Goal: Check status: Check status

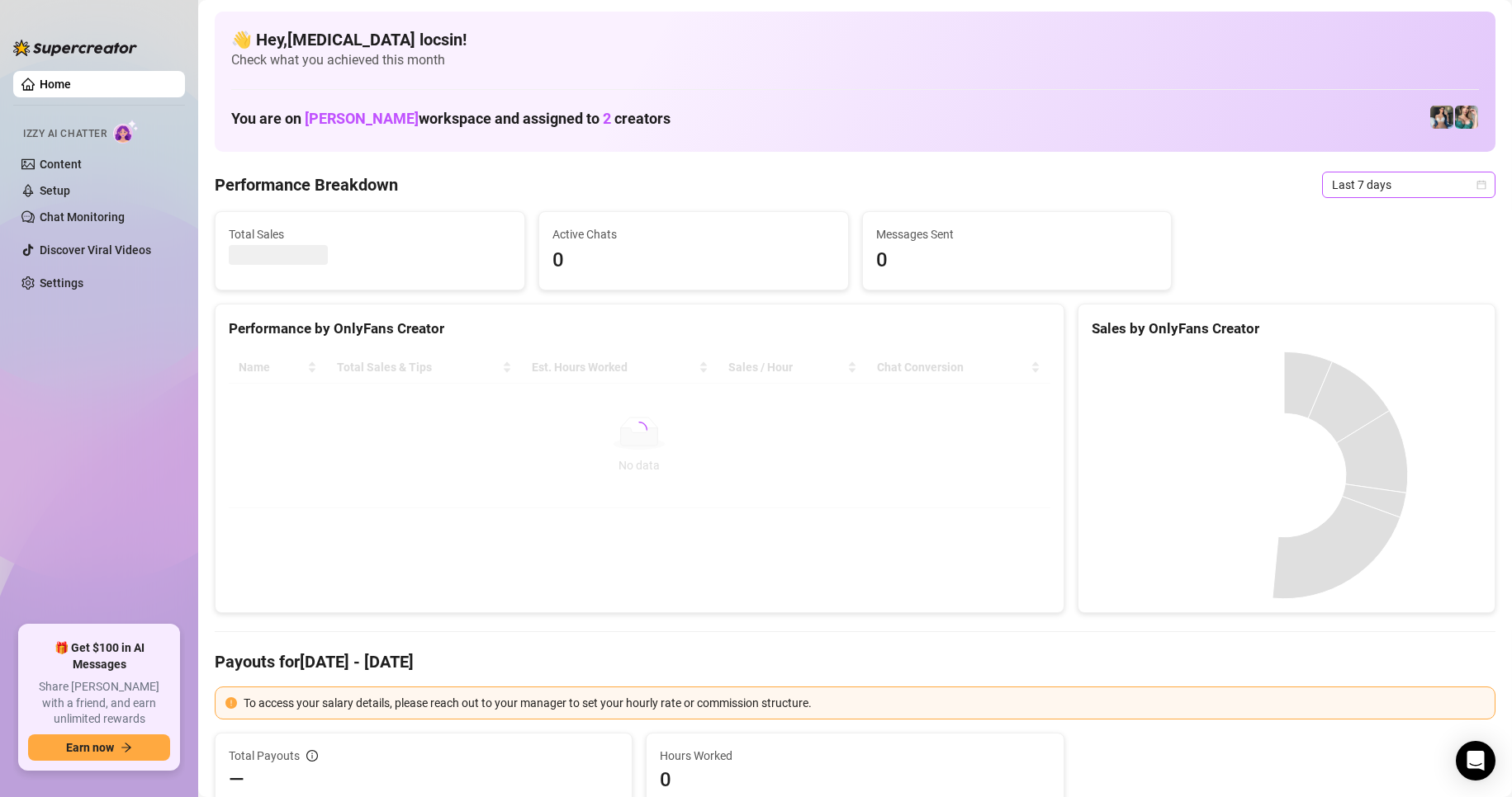
click at [1406, 192] on span "Last 7 days" at bounding box center [1409, 185] width 154 height 24
click at [1358, 329] on div "Custom date" at bounding box center [1395, 323] width 147 height 18
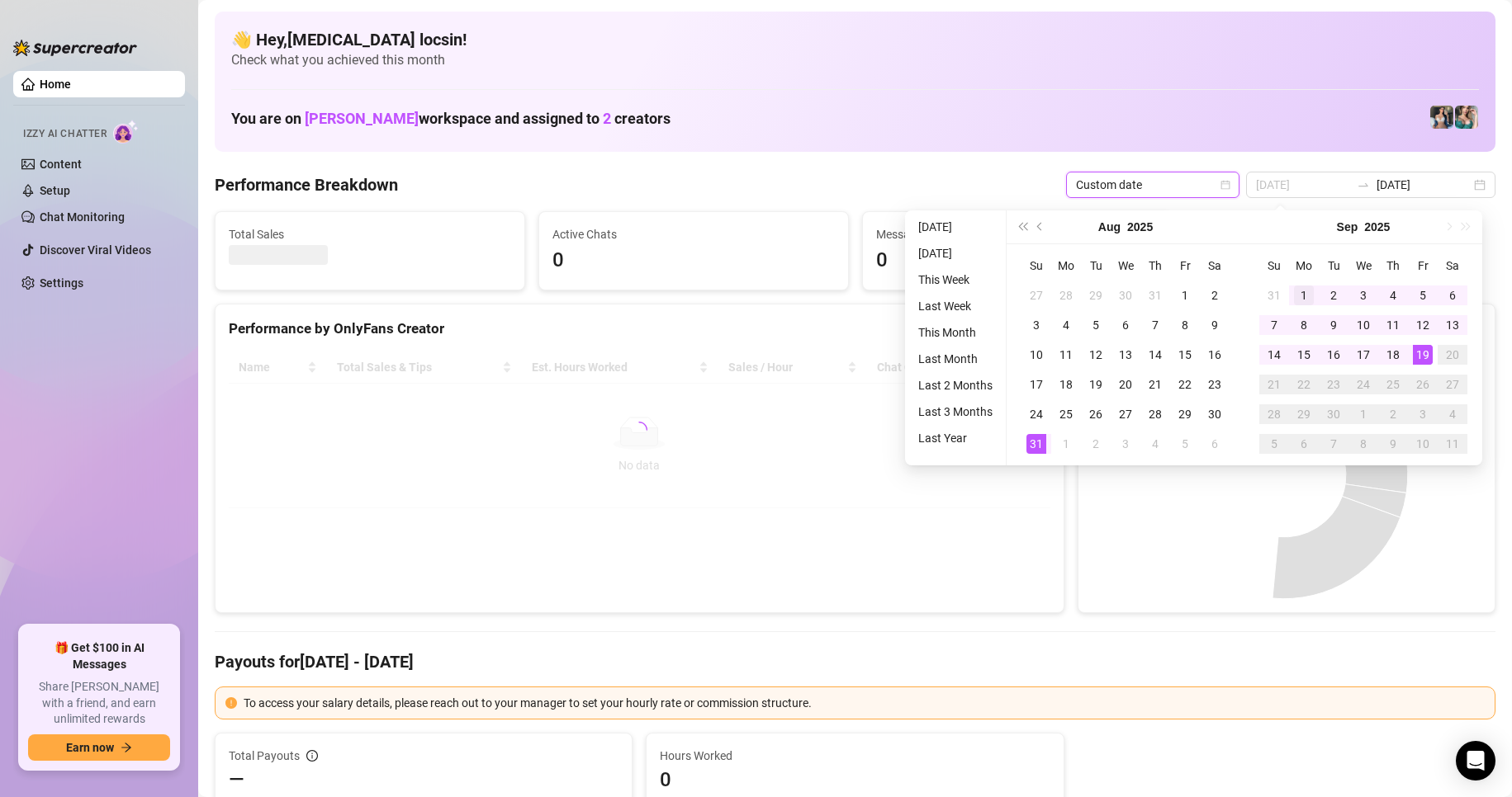
type input "[DATE]"
click at [1292, 293] on td "1" at bounding box center [1304, 295] width 30 height 30
type input "[DATE]"
click at [1430, 352] on div "19" at bounding box center [1422, 354] width 20 height 20
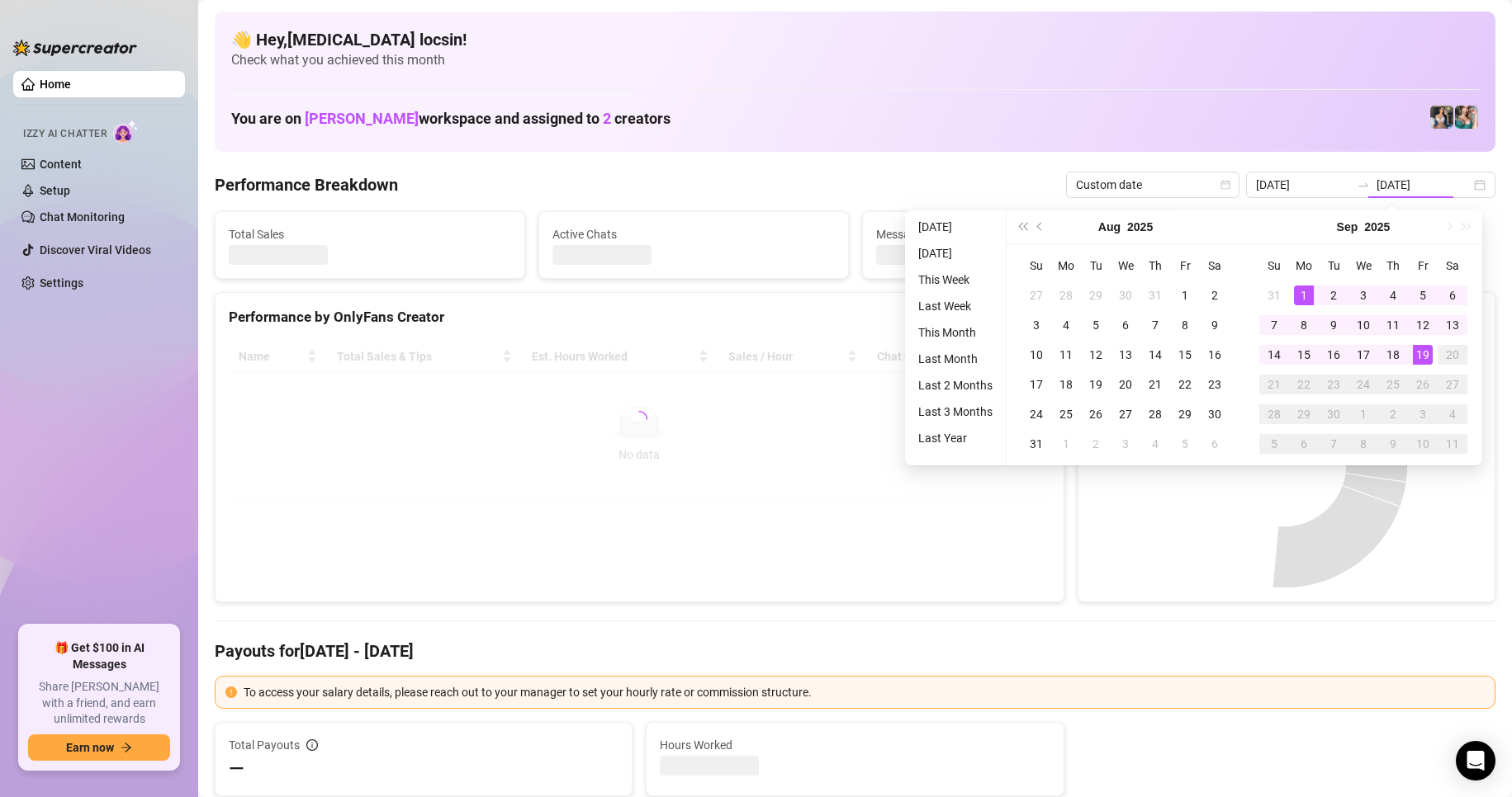
type input "[DATE]"
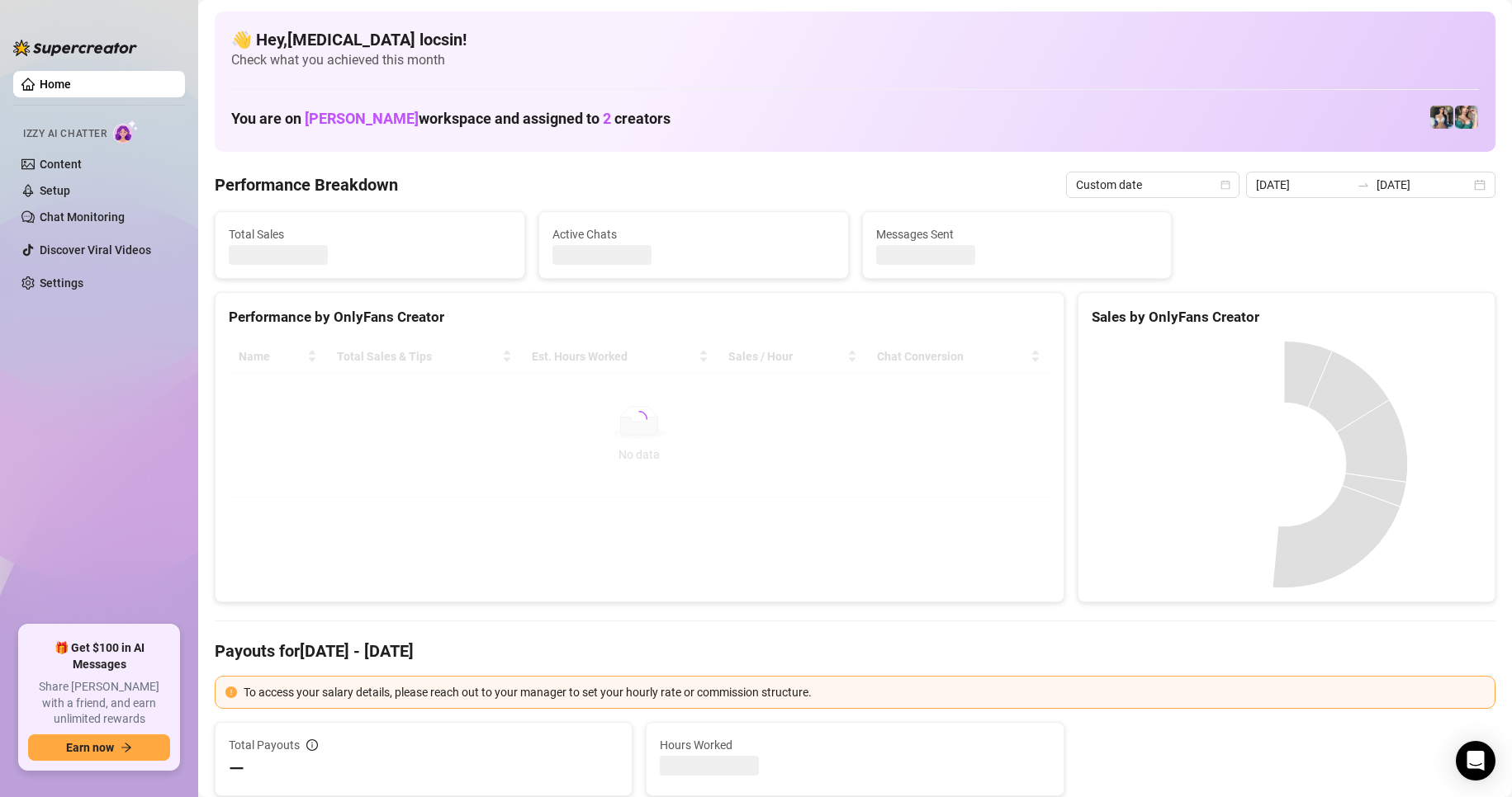
click at [1232, 323] on div "Sales by OnlyFans Creator" at bounding box center [1287, 318] width 390 height 23
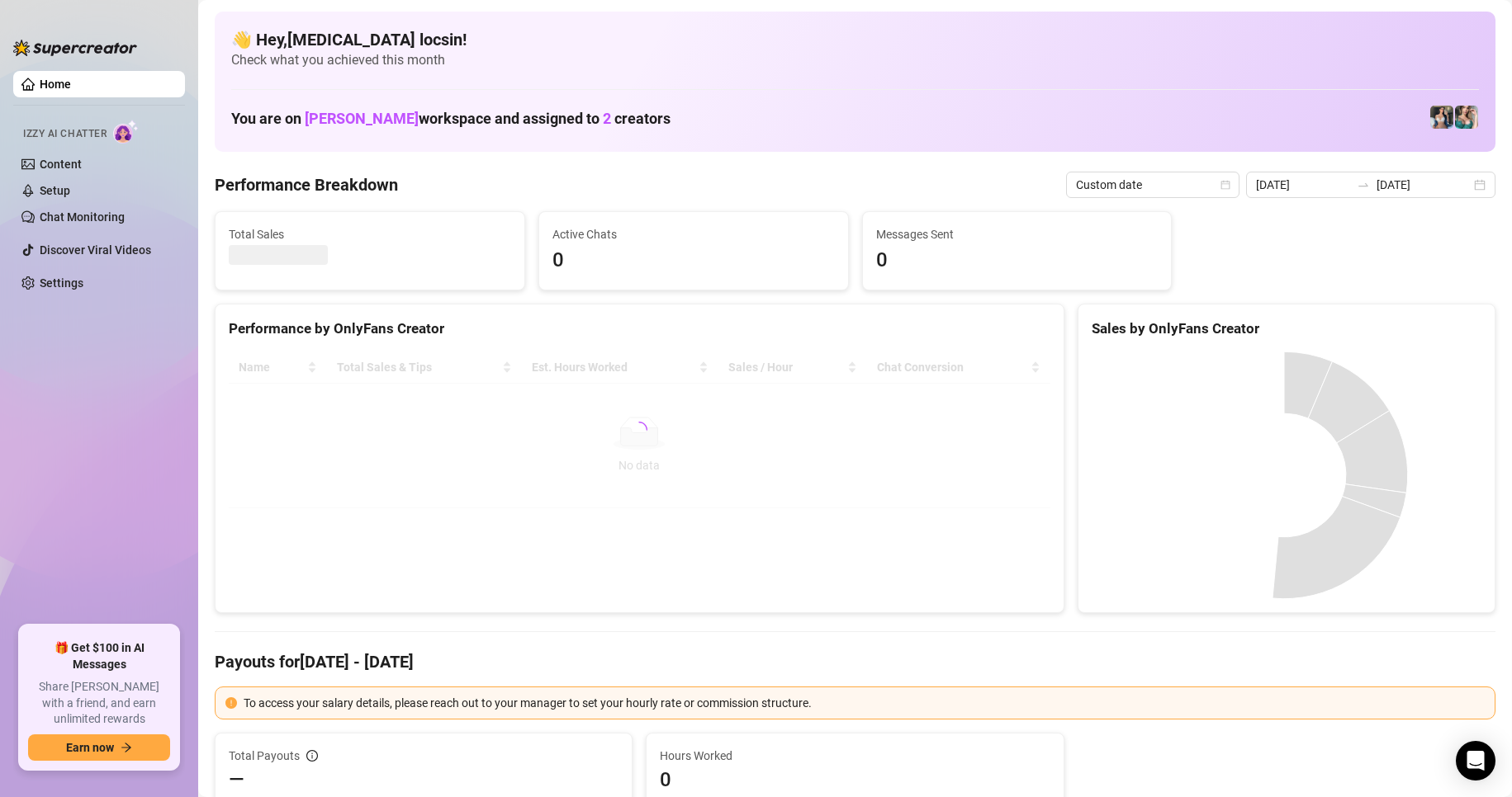
click at [384, 186] on Breakdown "Performance Breakdown" at bounding box center [306, 185] width 183 height 23
click at [370, 191] on Breakdown "Performance Breakdown" at bounding box center [306, 185] width 183 height 23
